Goal: Task Accomplishment & Management: Use online tool/utility

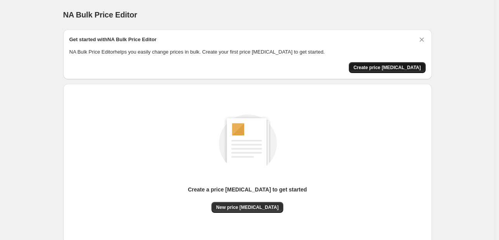
click at [388, 65] on span "Create price [MEDICAL_DATA]" at bounding box center [386, 67] width 67 height 6
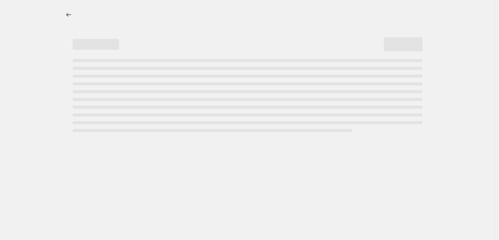
select select "percentage"
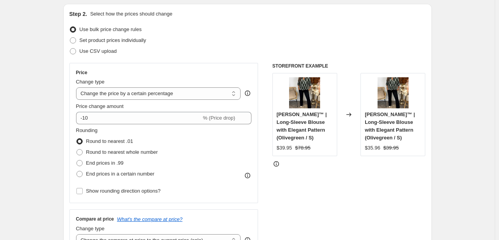
scroll to position [80, 0]
click at [227, 118] on span "% (Price drop)" at bounding box center [219, 117] width 32 height 6
click at [205, 92] on select "Change the price to a certain amount Change the price by a certain amount Chang…" at bounding box center [158, 93] width 165 height 12
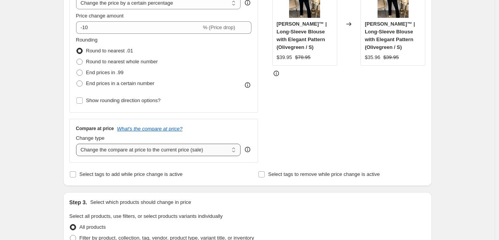
click at [144, 150] on select "Change the compare at price to the current price (sale) Change the compare at p…" at bounding box center [158, 149] width 165 height 12
select select "percentage"
click at [78, 143] on select "Change the compare at price to the current price (sale) Change the compare at p…" at bounding box center [158, 149] width 165 height 12
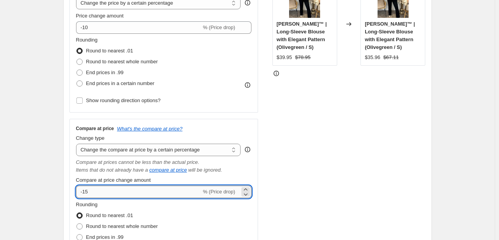
click at [147, 197] on input "-15" at bounding box center [138, 191] width 125 height 12
type input "-1"
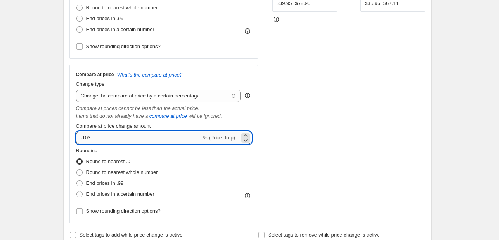
scroll to position [225, 0]
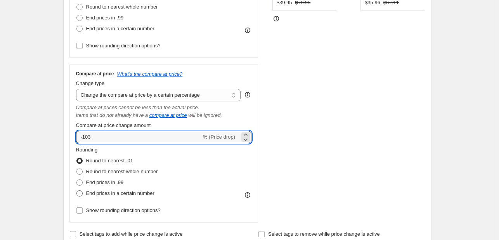
type input "-100"
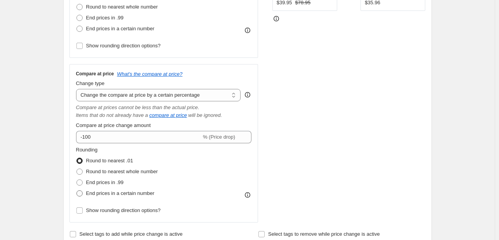
click at [83, 194] on span at bounding box center [79, 193] width 6 height 6
click at [77, 190] on input "End prices in a certain number" at bounding box center [76, 190] width 0 height 0
radio input "true"
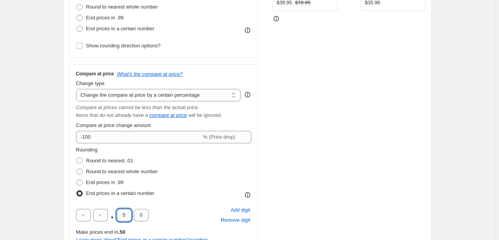
click at [125, 214] on input "5" at bounding box center [124, 215] width 15 height 12
type input "9"
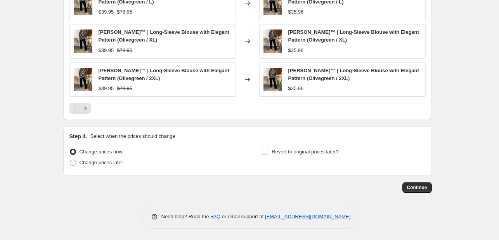
scroll to position [706, 0]
type input "5"
click at [417, 188] on span "Continue" at bounding box center [417, 188] width 20 height 6
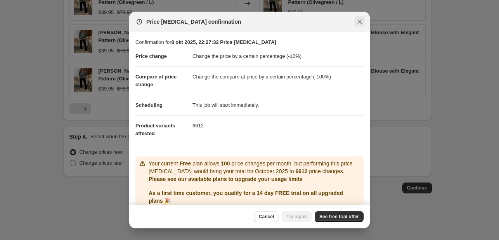
click at [361, 24] on icon "Close" at bounding box center [360, 22] width 8 height 8
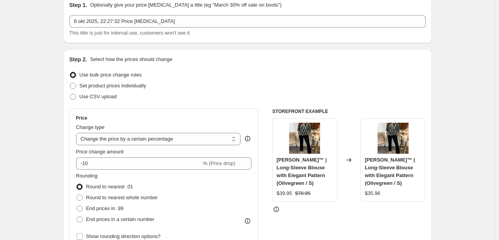
scroll to position [0, 0]
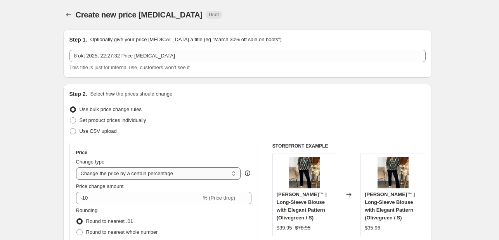
click at [139, 173] on select "Change the price to a certain amount Change the price by a certain amount Chang…" at bounding box center [158, 173] width 165 height 12
select select "no_change"
click at [78, 167] on select "Change the price to a certain amount Change the price by a certain amount Chang…" at bounding box center [158, 173] width 165 height 12
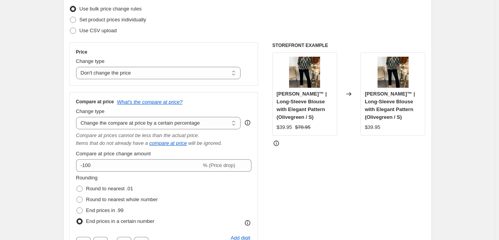
scroll to position [113, 0]
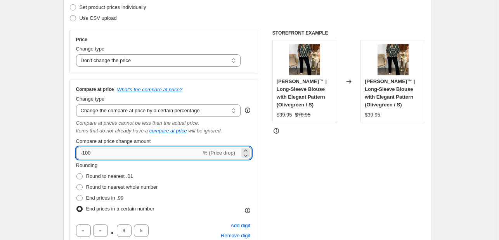
click at [114, 152] on input "-100" at bounding box center [138, 153] width 125 height 12
type input "-1"
type input "-9"
type input "-85"
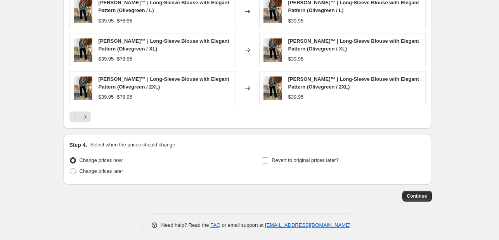
scroll to position [610, 0]
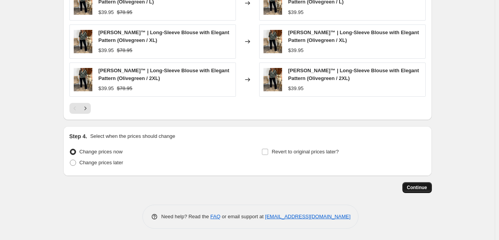
click at [429, 186] on button "Continue" at bounding box center [416, 187] width 29 height 11
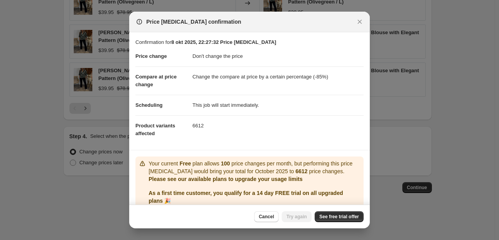
scroll to position [31, 0]
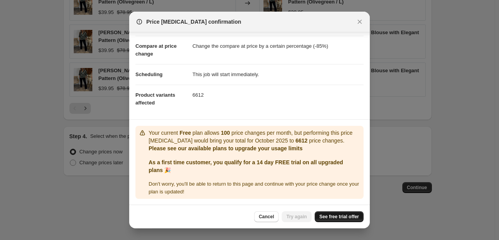
click at [343, 217] on span "See free trial offer" at bounding box center [339, 216] width 40 height 6
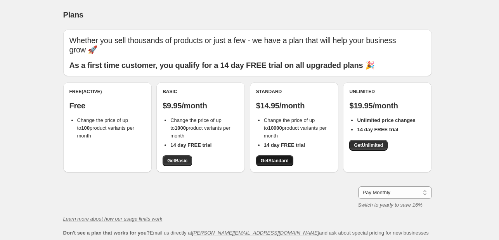
click at [271, 161] on span "Get Standard" at bounding box center [275, 160] width 28 height 6
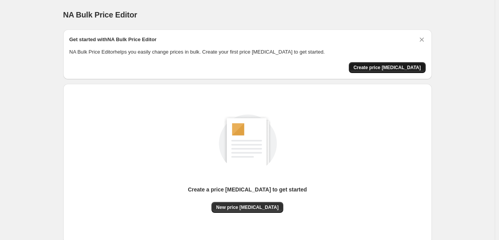
click at [383, 72] on button "Create price [MEDICAL_DATA]" at bounding box center [387, 67] width 77 height 11
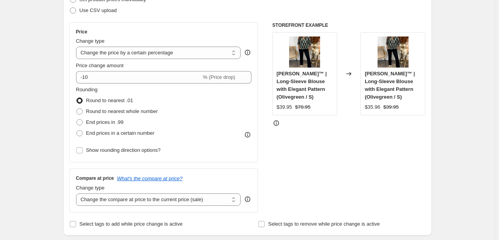
scroll to position [121, 0]
click at [116, 54] on select "Change the price to a certain amount Change the price by a certain amount Chang…" at bounding box center [158, 52] width 165 height 12
select select "no_change"
click at [78, 46] on select "Change the price to a certain amount Change the price by a certain amount Chang…" at bounding box center [158, 52] width 165 height 12
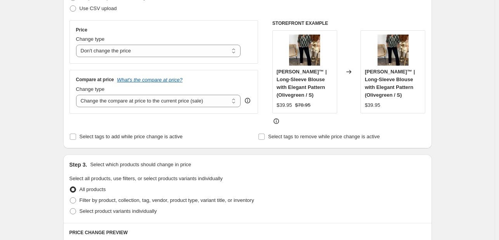
scroll to position [123, 0]
click at [117, 103] on select "Change the compare at price to the current price (sale) Change the compare at p…" at bounding box center [158, 101] width 165 height 12
select select "percentage"
click at [78, 95] on select "Change the compare at price to the current price (sale) Change the compare at p…" at bounding box center [158, 101] width 165 height 12
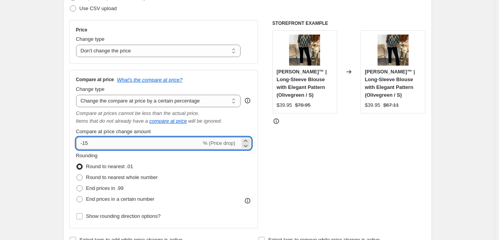
click at [174, 145] on input "-15" at bounding box center [138, 143] width 125 height 12
type input "-1"
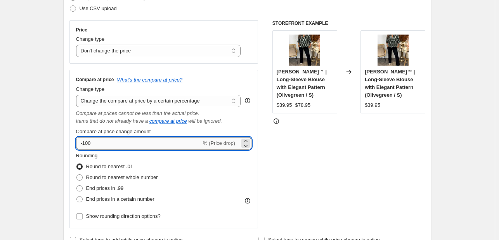
click at [93, 143] on input "-100" at bounding box center [138, 143] width 125 height 12
type input "-1"
type input "0"
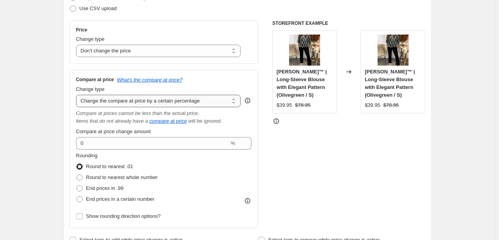
click at [102, 102] on select "Change the compare at price to the current price (sale) Change the compare at p…" at bounding box center [158, 101] width 165 height 12
select select "bp"
click at [78, 95] on select "Change the compare at price to the current price (sale) Change the compare at p…" at bounding box center [158, 101] width 165 height 12
type input "12.00"
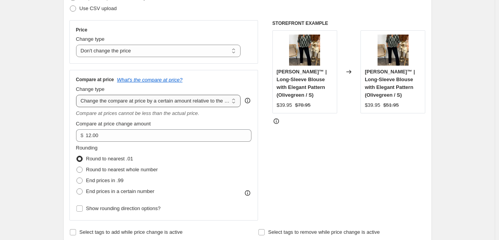
click at [113, 99] on select "Change the compare at price to the current price (sale) Change the compare at p…" at bounding box center [158, 101] width 165 height 12
select select "pp"
click at [78, 95] on select "Change the compare at price to the current price (sale) Change the compare at p…" at bounding box center [158, 101] width 165 height 12
type input "20"
click at [105, 98] on select "Change the compare at price to the current price (sale) Change the compare at p…" at bounding box center [158, 101] width 165 height 12
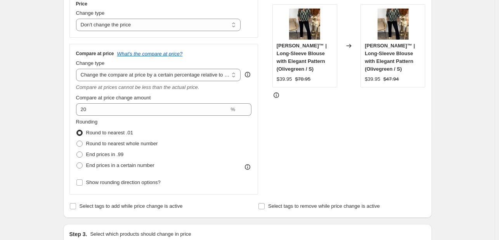
scroll to position [148, 0]
click at [157, 79] on select "Change the compare at price to the current price (sale) Change the compare at p…" at bounding box center [158, 75] width 165 height 12
click at [78, 69] on select "Change the compare at price to the current price (sale) Change the compare at p…" at bounding box center [158, 75] width 165 height 12
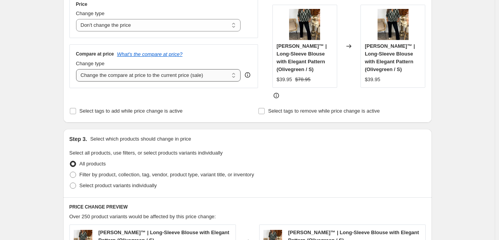
click at [129, 77] on select "Change the compare at price to the current price (sale) Change the compare at p…" at bounding box center [158, 75] width 165 height 12
click at [78, 69] on select "Change the compare at price to the current price (sale) Change the compare at p…" at bounding box center [158, 75] width 165 height 12
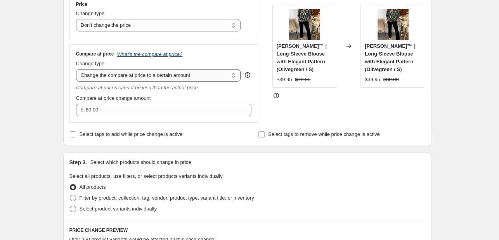
click at [112, 79] on select "Change the compare at price to the current price (sale) Change the compare at p…" at bounding box center [158, 75] width 165 height 12
select select "by"
click at [78, 69] on select "Change the compare at price to the current price (sale) Change the compare at p…" at bounding box center [158, 75] width 165 height 12
type input "-10.00"
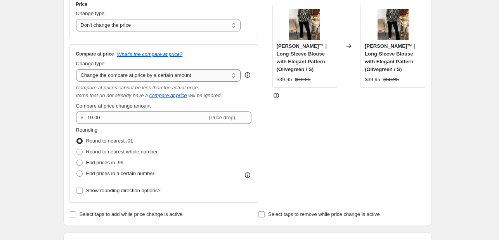
click at [118, 79] on select "Change the compare at price to the current price (sale) Change the compare at p…" at bounding box center [158, 75] width 165 height 12
select select "percentage"
click at [78, 69] on select "Change the compare at price to the current price (sale) Change the compare at p…" at bounding box center [158, 75] width 165 height 12
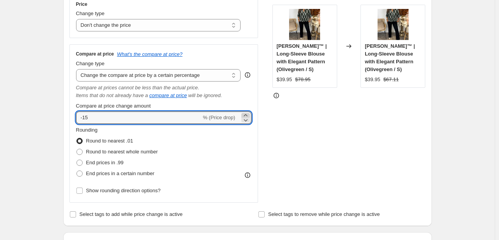
click at [247, 114] on icon at bounding box center [244, 115] width 3 height 2
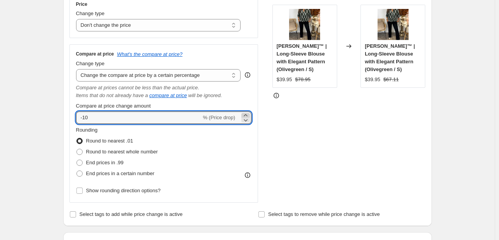
click at [247, 114] on icon at bounding box center [244, 115] width 3 height 2
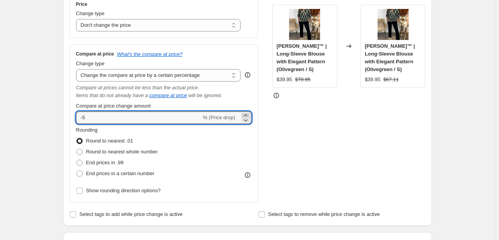
click at [247, 114] on icon at bounding box center [244, 115] width 3 height 2
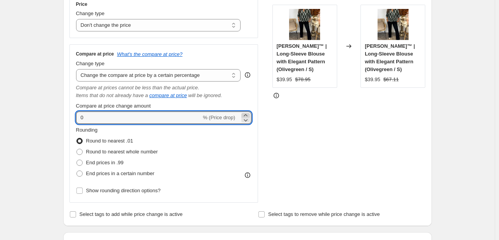
click at [247, 114] on icon at bounding box center [244, 115] width 3 height 2
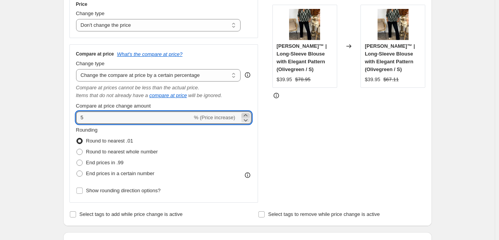
click at [247, 114] on icon at bounding box center [244, 115] width 3 height 2
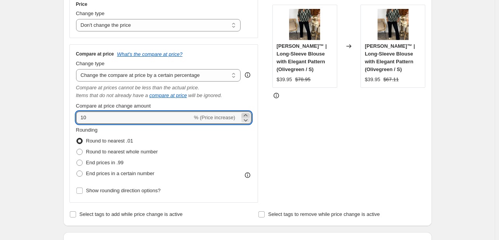
click at [247, 114] on icon at bounding box center [244, 115] width 3 height 2
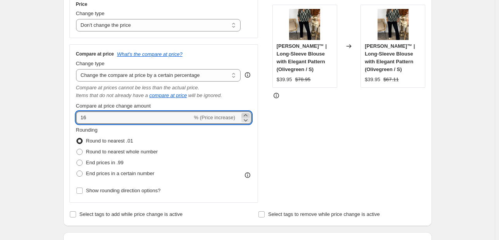
click at [247, 114] on icon at bounding box center [244, 115] width 3 height 2
type input "20"
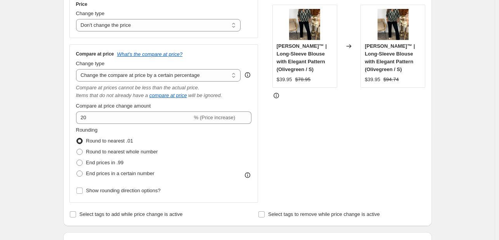
click at [297, 124] on div "STOREFRONT EXAMPLE [PERSON_NAME]™ | Long-Sleeve Blouse with Elegant Pattern (Ol…" at bounding box center [348, 99] width 153 height 208
click at [189, 77] on select "Change the compare at price to the current price (sale) Change the compare at p…" at bounding box center [158, 75] width 165 height 12
click at [93, 26] on select "Change the price to a certain amount Change the price by a certain amount Chang…" at bounding box center [158, 25] width 165 height 12
select select "percentage"
click at [78, 19] on select "Change the price to a certain amount Change the price by a certain amount Chang…" at bounding box center [158, 25] width 165 height 12
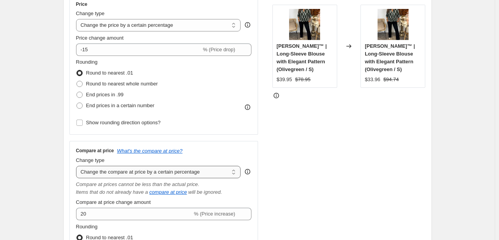
click at [118, 168] on select "Change the compare at price to the current price (sale) Change the compare at p…" at bounding box center [158, 172] width 165 height 12
select select "no_change"
click at [78, 166] on select "Change the compare at price to the current price (sale) Change the compare at p…" at bounding box center [158, 172] width 165 height 12
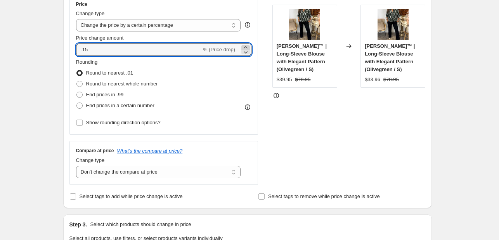
click at [247, 47] on icon at bounding box center [244, 47] width 3 height 2
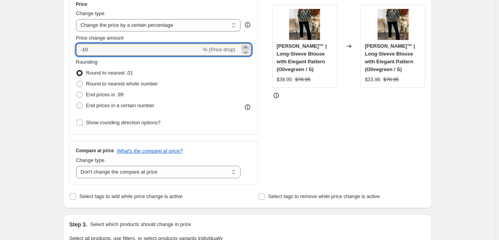
click at [247, 47] on icon at bounding box center [244, 47] width 3 height 2
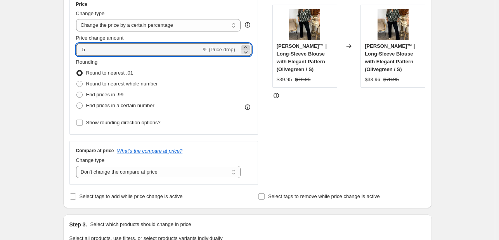
click at [247, 47] on icon at bounding box center [244, 47] width 3 height 2
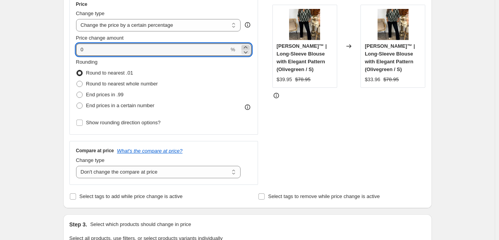
click at [247, 47] on icon at bounding box center [244, 47] width 3 height 2
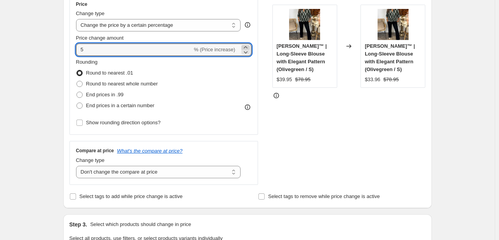
click at [247, 47] on icon at bounding box center [244, 47] width 3 height 2
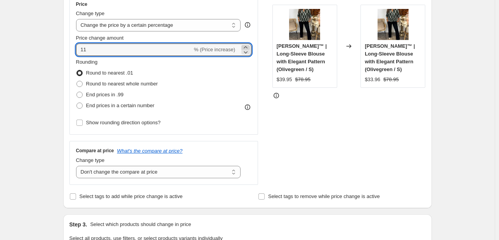
click at [247, 47] on icon at bounding box center [244, 47] width 3 height 2
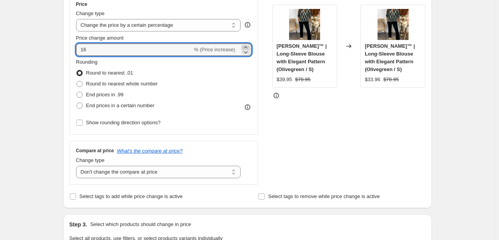
click at [247, 47] on icon at bounding box center [244, 47] width 3 height 2
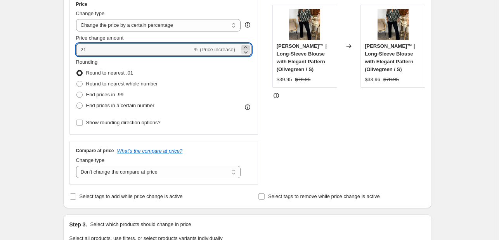
click at [247, 47] on icon at bounding box center [244, 47] width 3 height 2
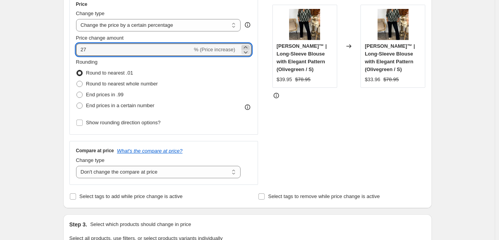
click at [247, 47] on icon at bounding box center [244, 47] width 3 height 2
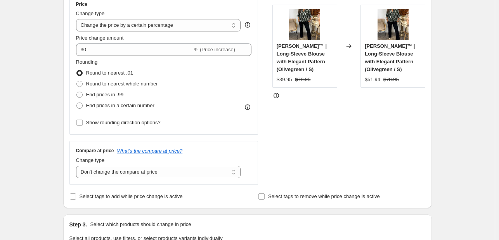
click at [371, 136] on div "STOREFRONT EXAMPLE [PERSON_NAME]™ | Long-Sleeve Blouse with Elegant Pattern (Ol…" at bounding box center [348, 90] width 153 height 190
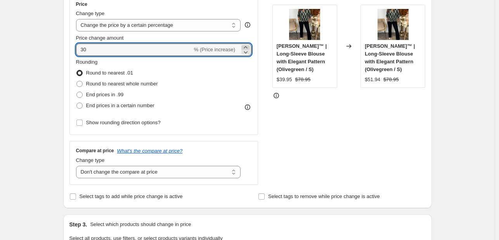
click at [245, 46] on icon at bounding box center [246, 47] width 8 height 8
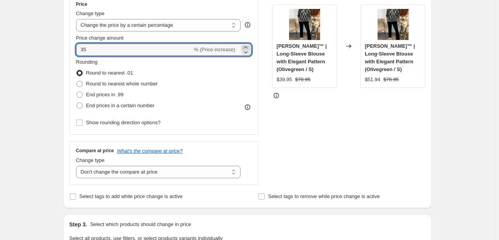
click at [245, 46] on icon at bounding box center [246, 47] width 8 height 8
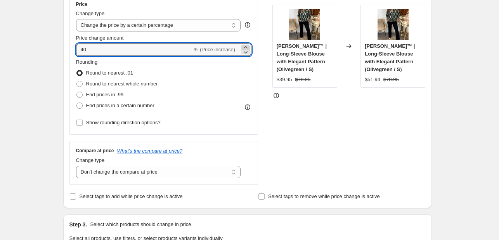
click at [245, 46] on icon at bounding box center [246, 47] width 8 height 8
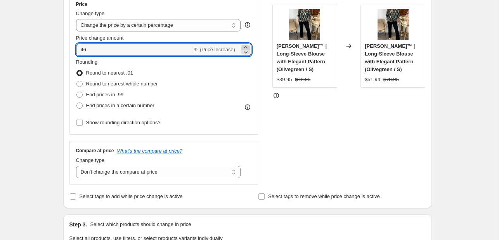
click at [245, 46] on icon at bounding box center [246, 47] width 8 height 8
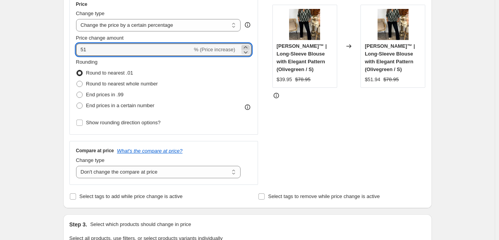
click at [245, 46] on icon at bounding box center [246, 47] width 8 height 8
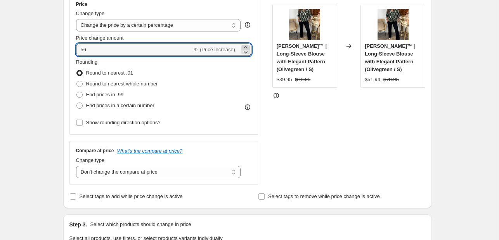
click at [245, 46] on icon at bounding box center [246, 47] width 8 height 8
type input "60"
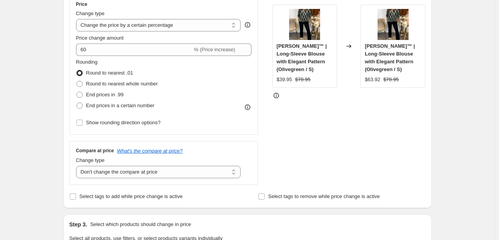
click at [333, 95] on div "STOREFRONT EXAMPLE [PERSON_NAME]™ | Long-Sleeve Blouse with Elegant Pattern (Ol…" at bounding box center [348, 90] width 153 height 190
click at [113, 107] on span "End prices in a certain number" at bounding box center [120, 105] width 68 height 6
click at [77, 103] on input "End prices in a certain number" at bounding box center [76, 102] width 0 height 0
radio input "true"
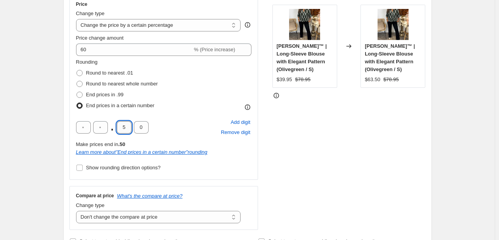
click at [124, 125] on input "5" at bounding box center [124, 127] width 15 height 12
type input "9"
type input "5"
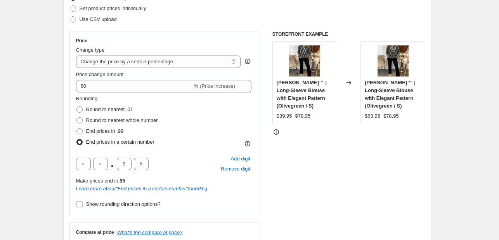
scroll to position [104, 0]
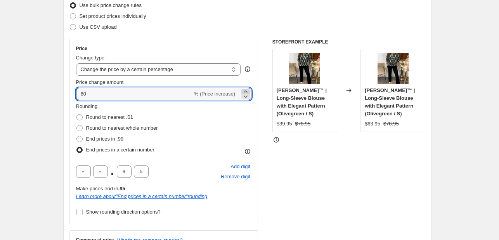
click at [246, 89] on icon at bounding box center [246, 92] width 8 height 8
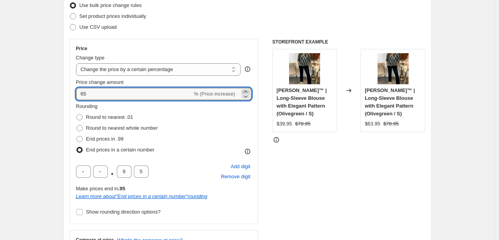
click at [246, 89] on icon at bounding box center [246, 92] width 8 height 8
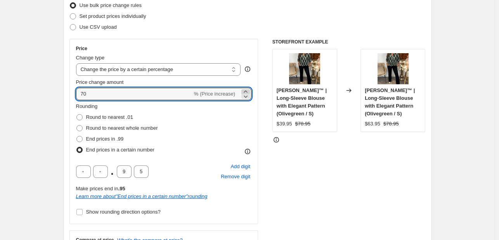
click at [246, 89] on icon at bounding box center [246, 92] width 8 height 8
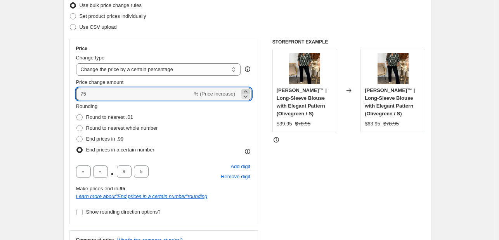
click at [246, 89] on icon at bounding box center [246, 92] width 8 height 8
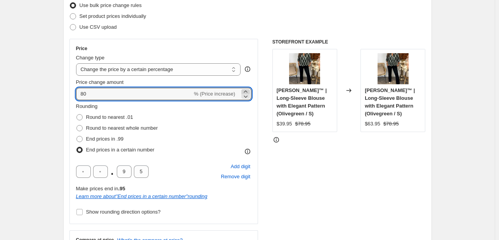
click at [246, 89] on icon at bounding box center [246, 92] width 8 height 8
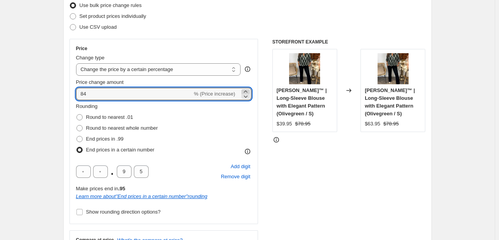
type input "85"
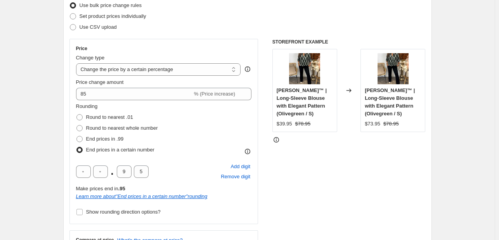
click at [425, 186] on div "STOREFRONT EXAMPLE [PERSON_NAME]™ | Long-Sleeve Blouse with Elegant Pattern (Ol…" at bounding box center [348, 156] width 153 height 235
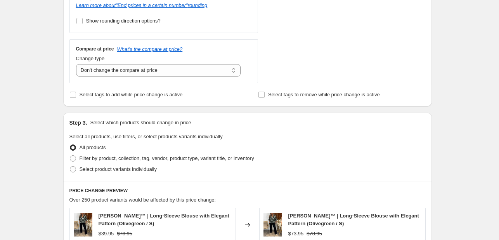
scroll to position [295, 0]
click at [101, 71] on select "Change the compare at price to the current price (sale) Change the compare at p…" at bounding box center [158, 70] width 165 height 12
select select "percentage"
click at [78, 64] on select "Change the compare at price to the current price (sale) Change the compare at p…" at bounding box center [158, 70] width 165 height 12
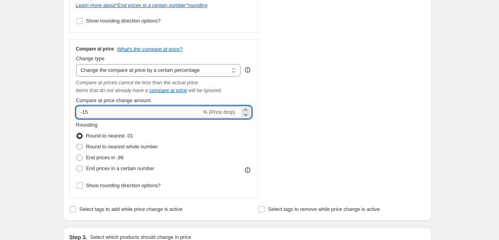
click at [155, 116] on input "-15" at bounding box center [138, 112] width 125 height 12
type input "-1"
click at [155, 116] on input "-1" at bounding box center [138, 112] width 125 height 12
type input "5"
type input "30"
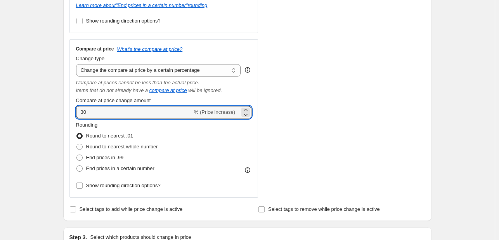
click at [335, 142] on div "STOREFRONT EXAMPLE [PERSON_NAME]™ | Long-Sleeve Blouse with Elegant Pattern (Ol…" at bounding box center [348, 22] width 153 height 349
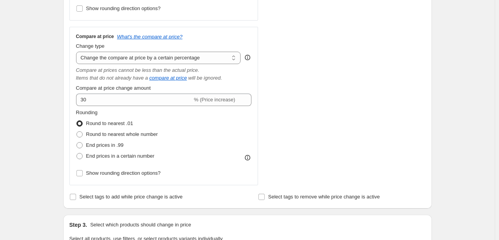
scroll to position [308, 0]
click at [130, 159] on span "End prices in a certain number" at bounding box center [120, 155] width 68 height 8
click at [77, 152] on input "End prices in a certain number" at bounding box center [76, 152] width 0 height 0
radio input "true"
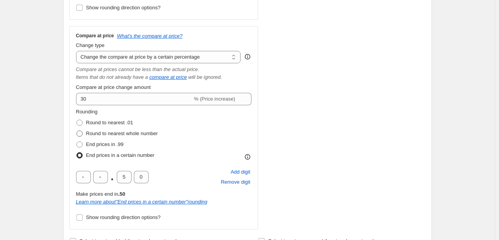
click at [86, 129] on label "Round to nearest whole number" at bounding box center [117, 133] width 82 height 11
click at [77, 130] on input "Round to nearest whole number" at bounding box center [76, 130] width 0 height 0
radio input "true"
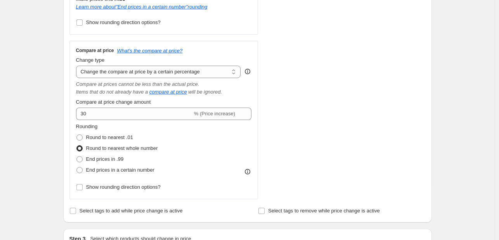
scroll to position [297, 0]
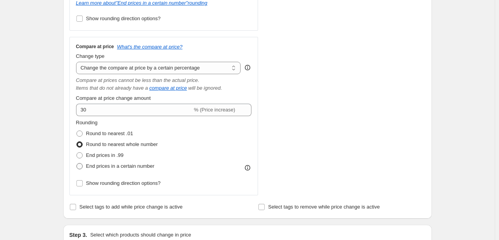
click at [130, 170] on label "End prices in a certain number" at bounding box center [115, 166] width 78 height 11
click at [77, 163] on input "End prices in a certain number" at bounding box center [76, 163] width 0 height 0
radio input "true"
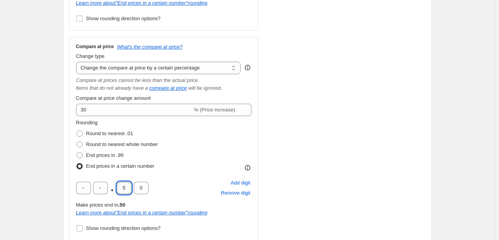
click at [130, 188] on input "5" at bounding box center [124, 187] width 15 height 12
type input "9"
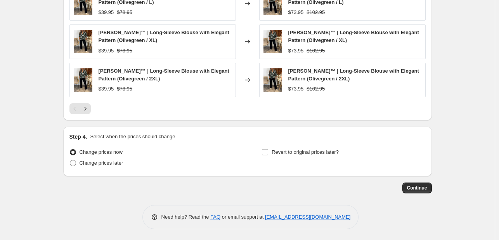
scroll to position [752, 0]
type input "5"
click at [421, 186] on span "Continue" at bounding box center [417, 187] width 20 height 6
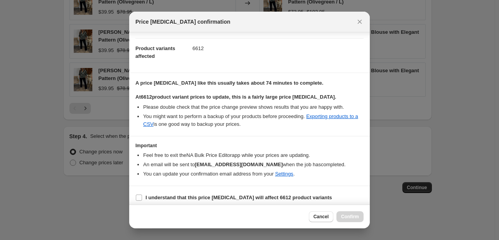
scroll to position [81, 0]
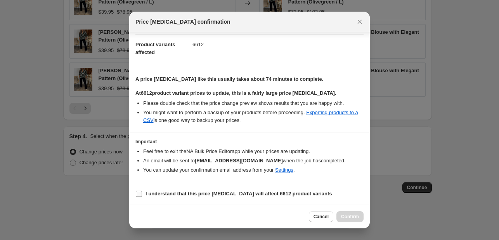
click at [143, 195] on label "I understand that this price [MEDICAL_DATA] will affect 6612 product variants" at bounding box center [233, 193] width 197 height 11
click at [142, 195] on input "I understand that this price [MEDICAL_DATA] will affect 6612 product variants" at bounding box center [139, 193] width 6 height 6
checkbox input "true"
click at [350, 212] on button "Confirm" at bounding box center [349, 216] width 27 height 11
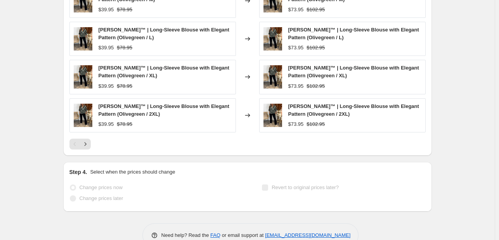
scroll to position [791, 0]
